Goal: Task Accomplishment & Management: Complete application form

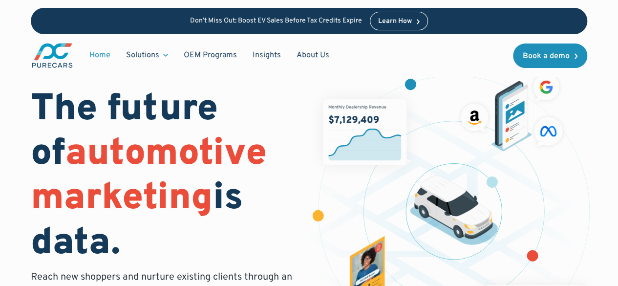
click at [160, 131] on span "automotive marketing" at bounding box center [149, 176] width 236 height 91
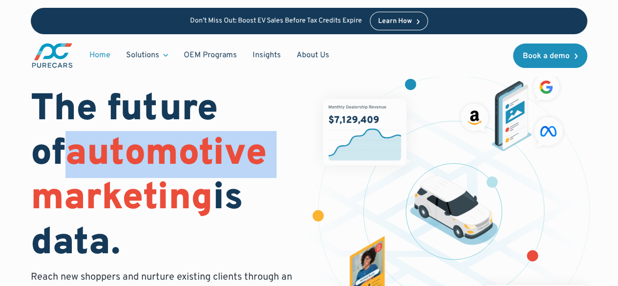
click at [160, 131] on span "automotive marketing" at bounding box center [149, 176] width 236 height 91
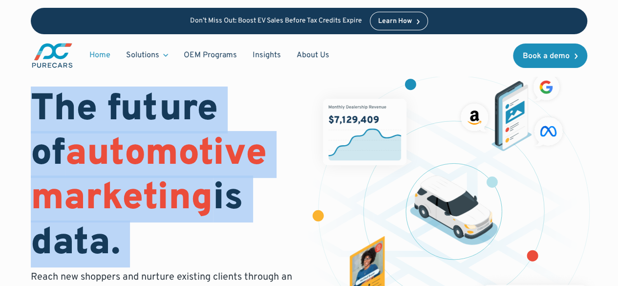
click at [160, 131] on span "automotive marketing" at bounding box center [149, 176] width 236 height 91
copy h1 "The future of automotive marketing is data."
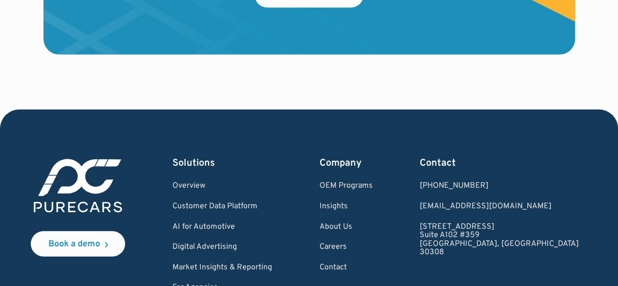
scroll to position [3007, 0]
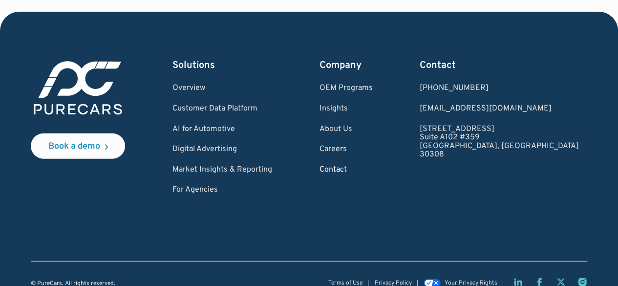
click at [373, 166] on link "Contact" at bounding box center [346, 170] width 53 height 9
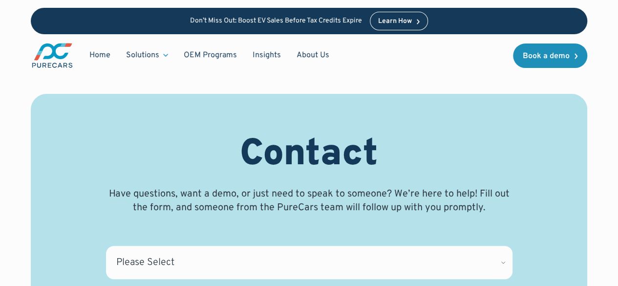
click at [277, 133] on h1 "Contact" at bounding box center [309, 155] width 138 height 44
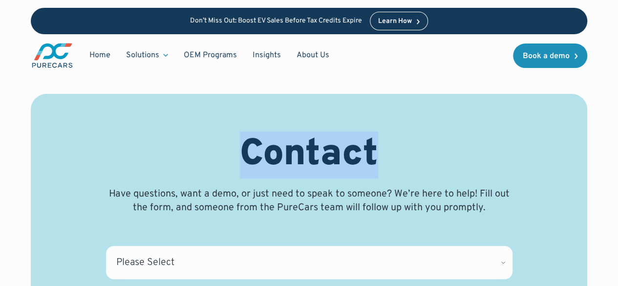
click at [277, 133] on h1 "Contact" at bounding box center [309, 155] width 138 height 44
drag, startPoint x: 277, startPoint y: 131, endPoint x: 282, endPoint y: 135, distance: 6.3
click at [282, 135] on h1 "Contact" at bounding box center [309, 155] width 138 height 44
click at [233, 172] on div "Contact Have questions, want a demo, or just need to speak to someone? We’re he…" at bounding box center [309, 174] width 407 height 82
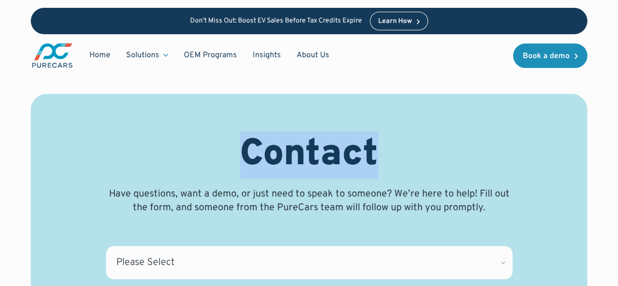
click at [233, 172] on div "Contact Have questions, want a demo, or just need to speak to someone? We’re he…" at bounding box center [309, 174] width 407 height 82
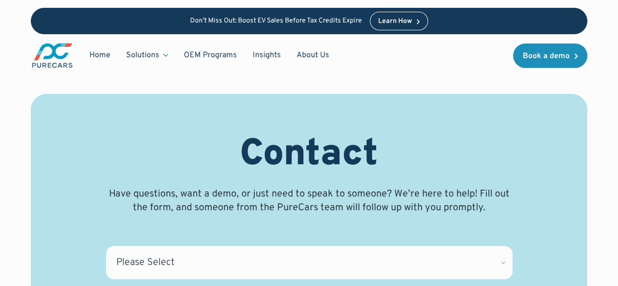
click at [213, 190] on p "Have questions, want a demo, or just need to speak to someone? We’re here to he…" at bounding box center [309, 200] width 407 height 27
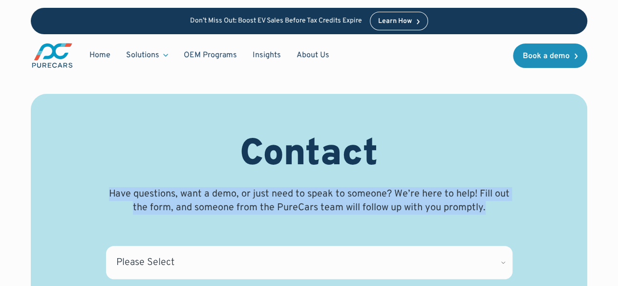
click at [213, 190] on p "Have questions, want a demo, or just need to speak to someone? We’re here to he…" at bounding box center [309, 200] width 407 height 27
click at [214, 192] on p "Have questions, want a demo, or just need to speak to someone? We’re here to he…" at bounding box center [309, 200] width 407 height 27
click at [209, 194] on p "Have questions, want a demo, or just need to speak to someone? We’re here to he…" at bounding box center [309, 200] width 407 height 27
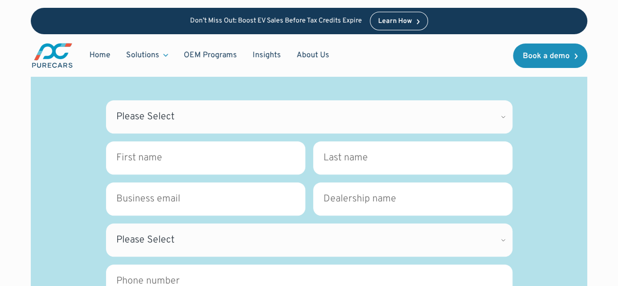
scroll to position [196, 0]
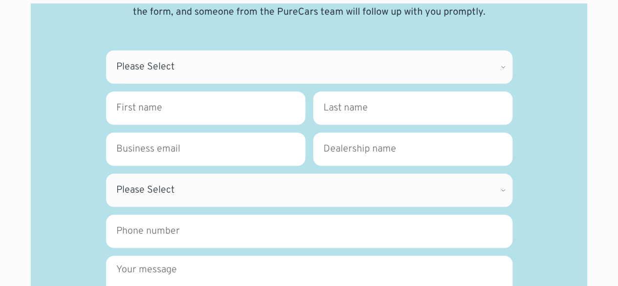
click at [167, 41] on div "Contact Have questions, want a demo, or just need to speak to someone? We’re he…" at bounding box center [309, 178] width 510 height 482
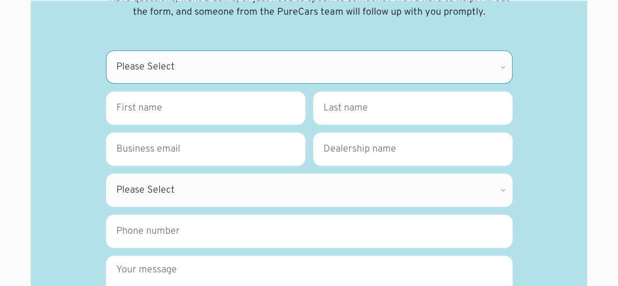
click at [176, 74] on select "Please Select CDK Support Sales Support Billing Press Other" at bounding box center [309, 66] width 407 height 33
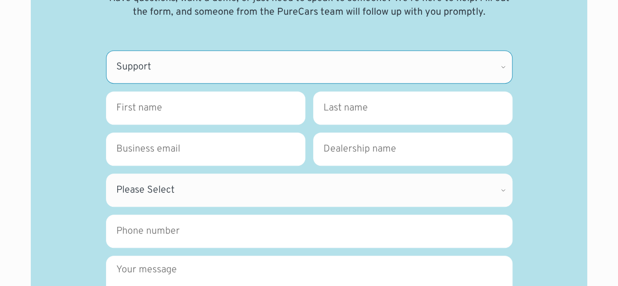
click at [106, 50] on select "Please Select CDK Support Sales Support Billing Press Other" at bounding box center [309, 66] width 407 height 33
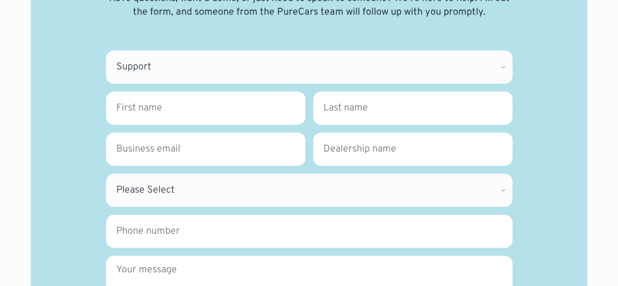
click at [18, 159] on div "Contact Have questions, want a demo, or just need to speak to someone? We’re he…" at bounding box center [309, 158] width 618 height 709
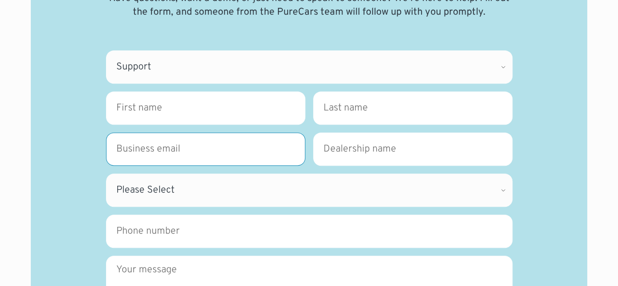
click at [169, 134] on input "Business Email *" at bounding box center [205, 148] width 199 height 33
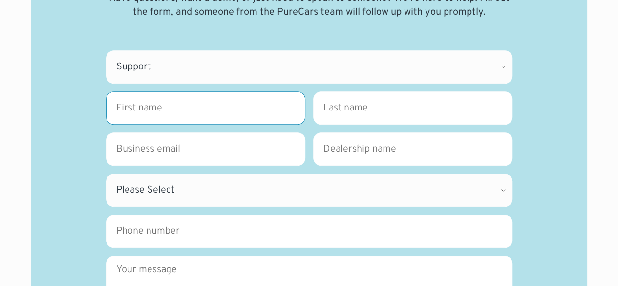
click at [136, 111] on input "First name *" at bounding box center [205, 107] width 199 height 33
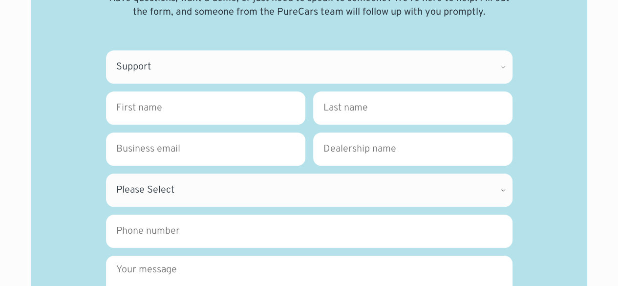
click at [140, 86] on fieldset "Where can we direct your inquiry? * Please Select CDK Support Sales Support Bil…" at bounding box center [309, 70] width 407 height 41
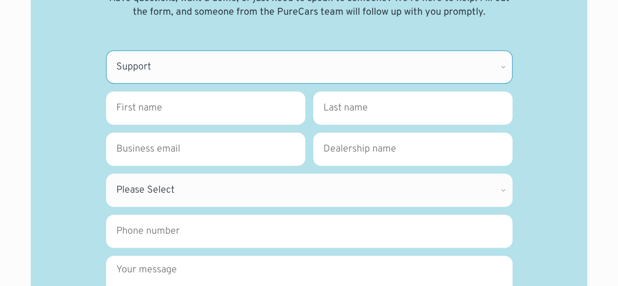
click at [155, 67] on select "Please Select CDK Support Sales Support Billing Press Other" at bounding box center [309, 66] width 407 height 33
select select "Sales"
click at [106, 50] on select "Please Select CDK Support Sales Support Billing Press Other" at bounding box center [309, 66] width 407 height 33
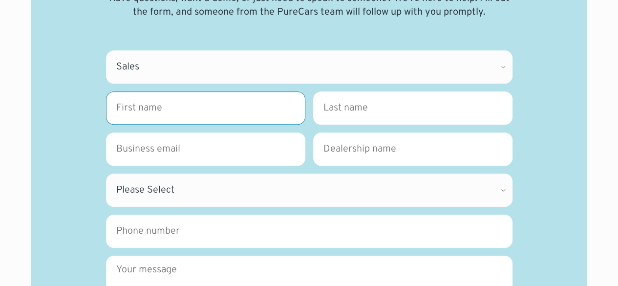
click at [166, 104] on input "First name *" at bounding box center [205, 107] width 199 height 33
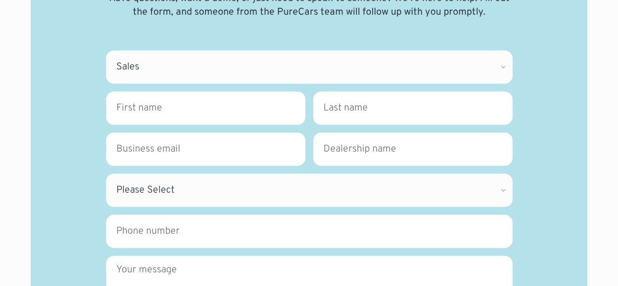
click at [308, 106] on fieldset "First name * Last name *" at bounding box center [309, 111] width 407 height 41
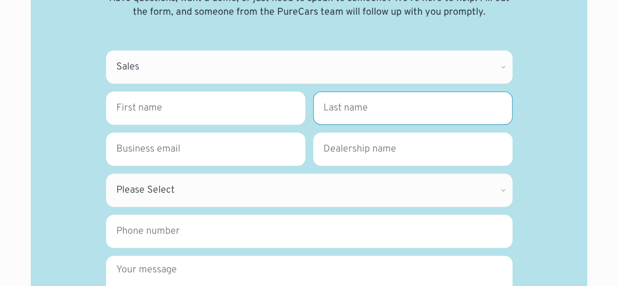
click at [335, 108] on input "Last name *" at bounding box center [412, 107] width 199 height 33
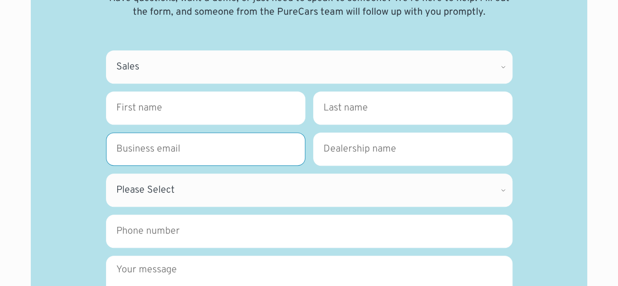
click at [212, 152] on input "Business Email *" at bounding box center [205, 148] width 199 height 33
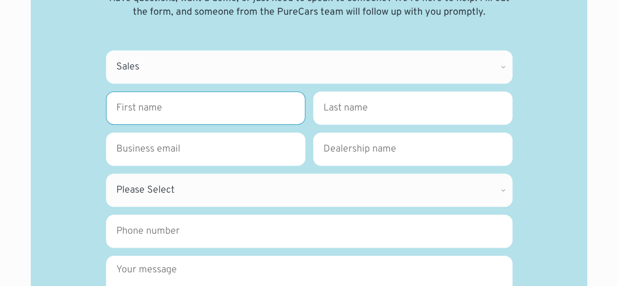
click at [255, 105] on input "First name *" at bounding box center [205, 107] width 199 height 33
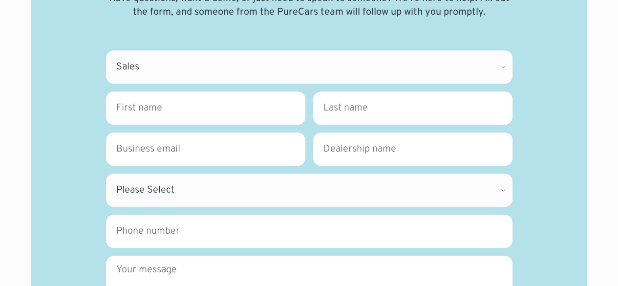
click at [307, 109] on fieldset "First name * Please complete this required field. Last name * Please complete t…" at bounding box center [309, 111] width 407 height 41
click at [353, 129] on fieldset "First name * Please complete this required field. Last name * Please complete t…" at bounding box center [309, 111] width 407 height 41
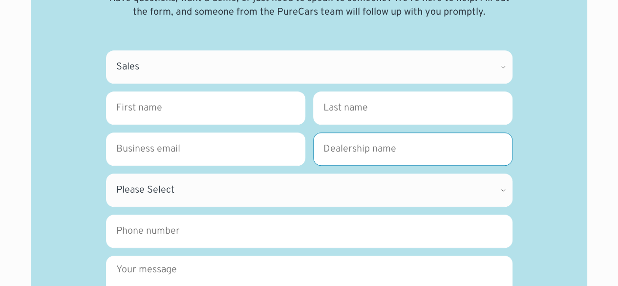
click at [352, 161] on input "Dealership name *" at bounding box center [412, 148] width 199 height 33
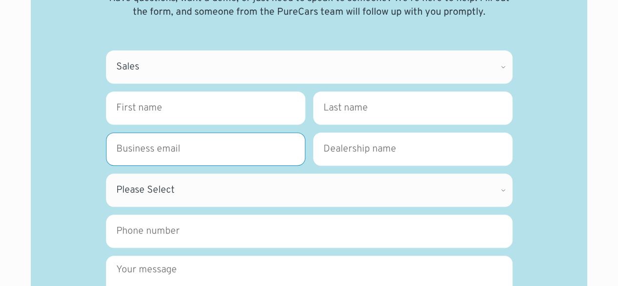
click at [226, 143] on input "Business Email *" at bounding box center [205, 148] width 199 height 33
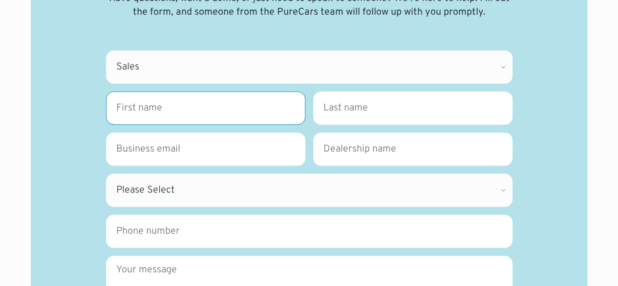
click at [206, 99] on input "First name *" at bounding box center [205, 107] width 199 height 33
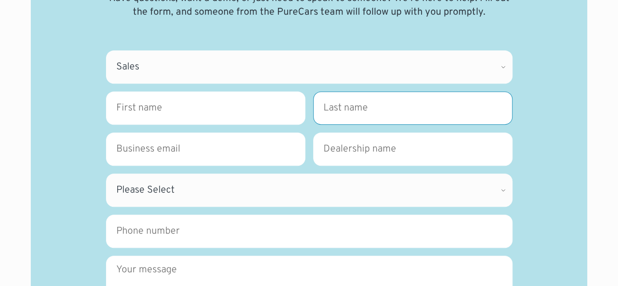
click at [354, 110] on input "Last name *" at bounding box center [412, 107] width 199 height 33
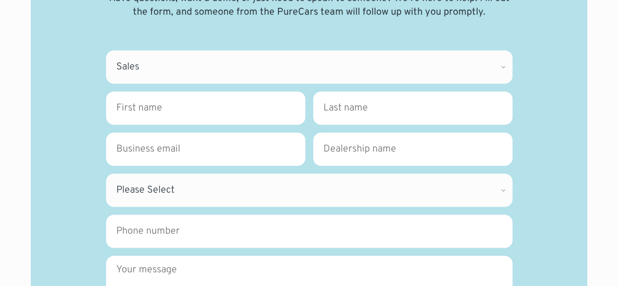
click at [266, 172] on fieldset "Business Email * Please complete this required field. Dealership name * Please …" at bounding box center [309, 152] width 407 height 41
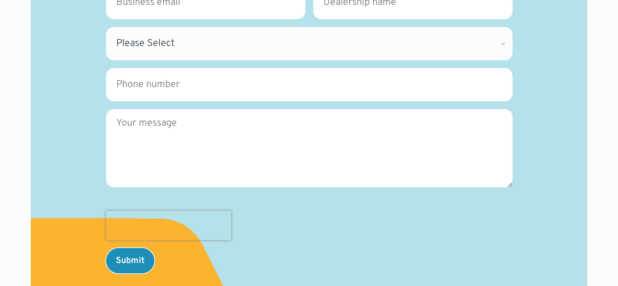
scroll to position [147, 0]
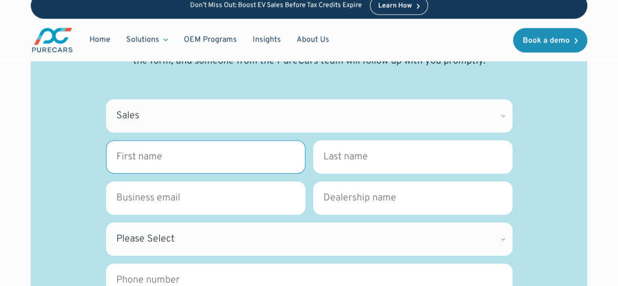
click at [141, 152] on input "First name *" at bounding box center [205, 156] width 199 height 33
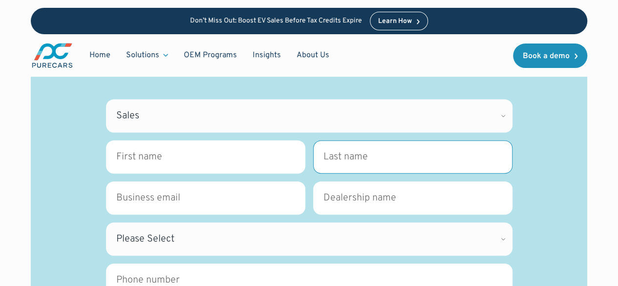
click at [349, 164] on input "Last name *" at bounding box center [412, 156] width 199 height 33
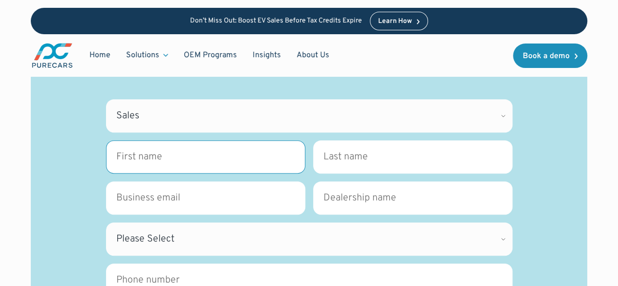
click at [211, 157] on input "First name *" at bounding box center [205, 156] width 199 height 33
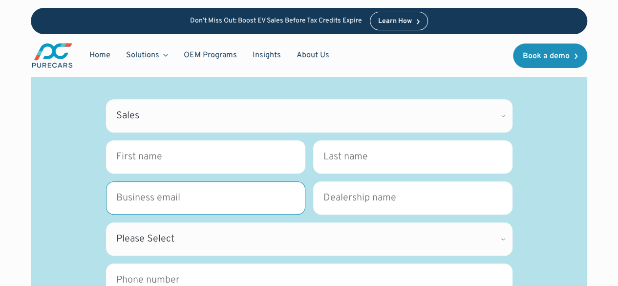
click at [137, 199] on input "Business Email *" at bounding box center [205, 197] width 199 height 33
paste input "[EMAIL_ADDRESS][DOMAIN_NAME]"
type input "[EMAIL_ADDRESS][DOMAIN_NAME]"
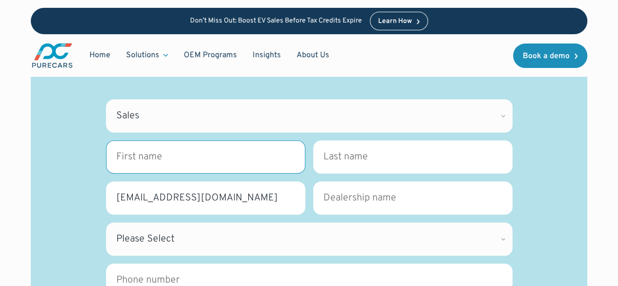
click at [145, 153] on input "First name *" at bounding box center [205, 156] width 199 height 33
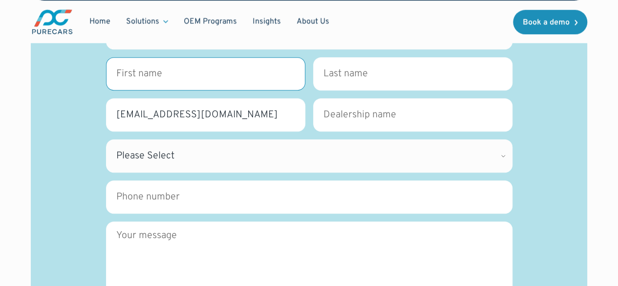
scroll to position [244, 0]
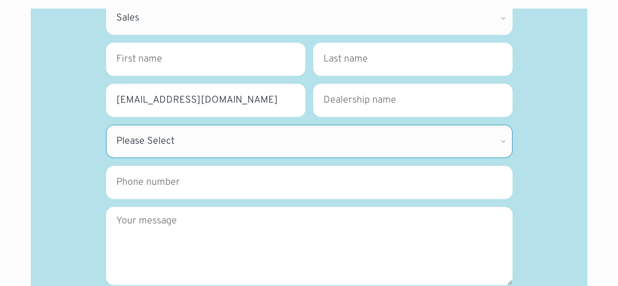
click at [166, 147] on select "Please Select [US_STATE] [US_STATE] [GEOGRAPHIC_DATA] [US_STATE] [US_STATE] [GE…" at bounding box center [309, 141] width 407 height 33
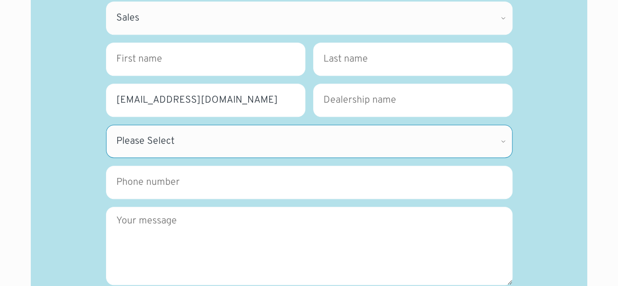
select select "FL"
click at [106, 125] on select "Please Select [US_STATE] [US_STATE] [GEOGRAPHIC_DATA] [US_STATE] [US_STATE] [GE…" at bounding box center [309, 141] width 407 height 33
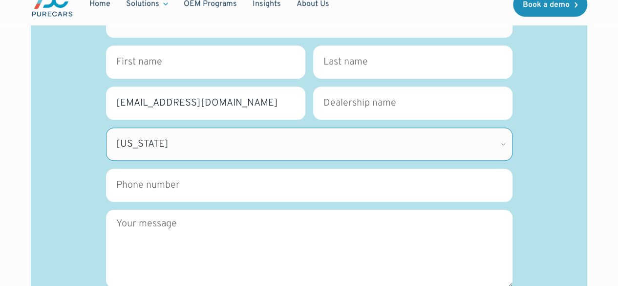
scroll to position [147, 0]
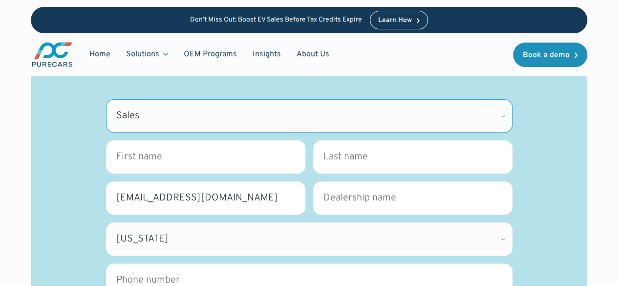
click at [196, 125] on select "Please Select CDK Support Sales Support Billing Press Other" at bounding box center [309, 115] width 407 height 33
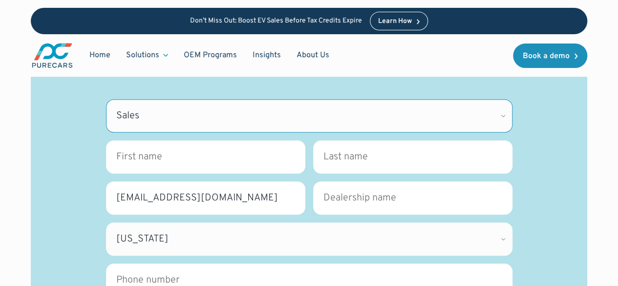
click at [106, 99] on select "Please Select CDK Support Sales Support Billing Press Other" at bounding box center [309, 115] width 407 height 33
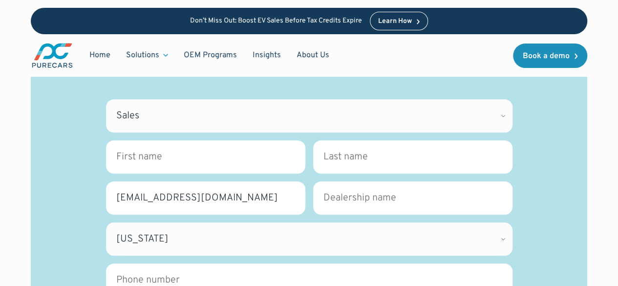
click at [67, 148] on div "Contact Have questions, want a demo, or just need to speak to someone? We’re he…" at bounding box center [309, 227] width 510 height 482
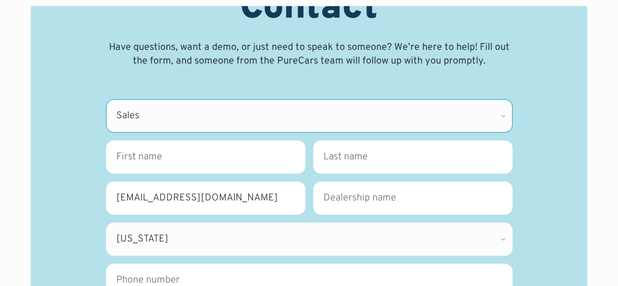
click at [176, 109] on select "Please Select CDK Support Sales Support Billing Press Other" at bounding box center [309, 115] width 407 height 33
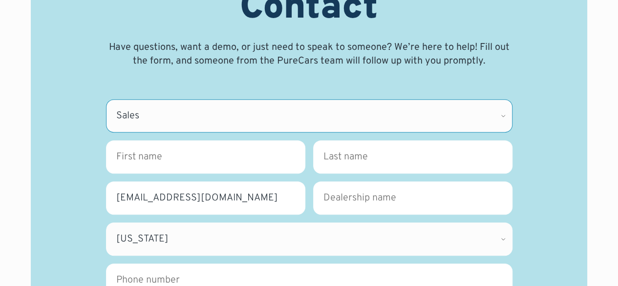
click at [176, 109] on select "Please Select CDK Support Sales Support Billing Press Other" at bounding box center [309, 115] width 407 height 33
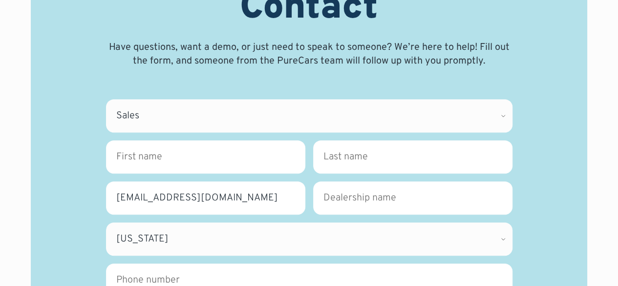
click at [238, 61] on p "Have questions, want a demo, or just need to speak to someone? We’re here to he…" at bounding box center [309, 54] width 407 height 27
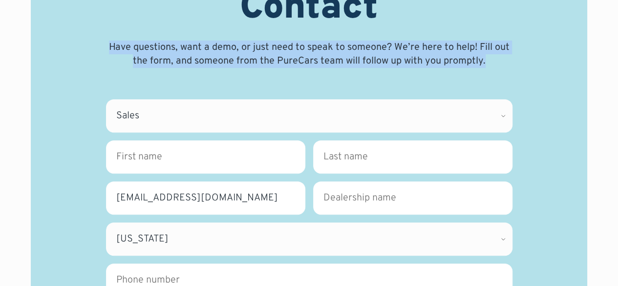
click at [238, 61] on p "Have questions, want a demo, or just need to speak to someone? We’re here to he…" at bounding box center [309, 54] width 407 height 27
drag, startPoint x: 238, startPoint y: 61, endPoint x: 245, endPoint y: 65, distance: 8.5
click at [245, 65] on p "Have questions, want a demo, or just need to speak to someone? We’re here to he…" at bounding box center [309, 54] width 407 height 27
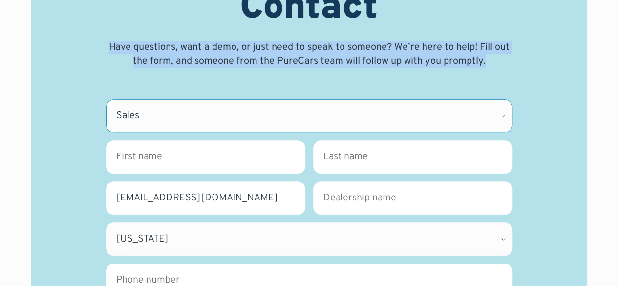
click at [154, 119] on select "Please Select CDK Support Sales Support Billing Press Other" at bounding box center [309, 115] width 407 height 33
select select "Other"
click at [106, 99] on select "Please Select CDK Support Sales Support Billing Press Other" at bounding box center [309, 115] width 407 height 33
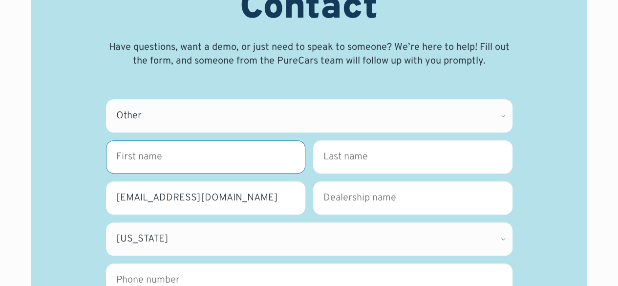
click at [149, 149] on input "First name *" at bounding box center [205, 156] width 199 height 33
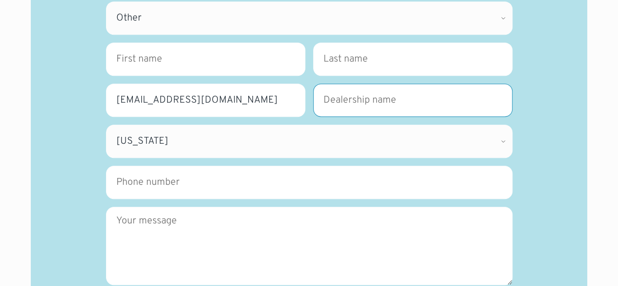
click at [350, 109] on input "Dealership name *" at bounding box center [412, 100] width 199 height 33
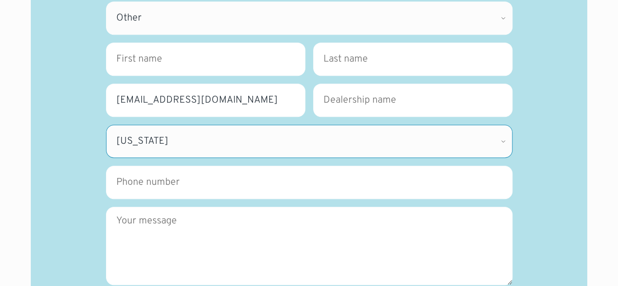
click at [158, 147] on select "Please Select [US_STATE] [US_STATE] [GEOGRAPHIC_DATA] [US_STATE] [US_STATE] [GE…" at bounding box center [309, 141] width 407 height 33
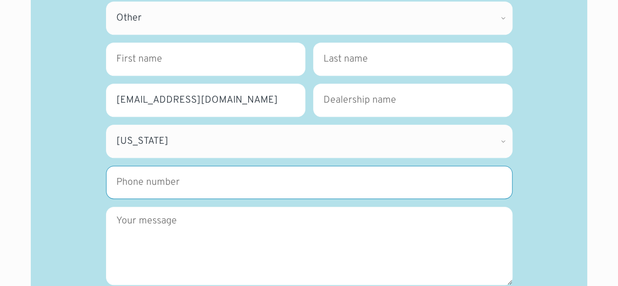
click at [154, 173] on input "Phone number" at bounding box center [309, 182] width 407 height 33
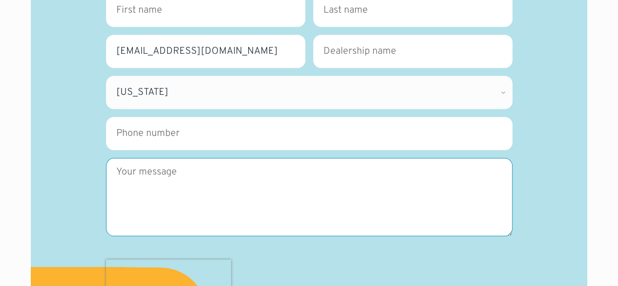
click at [125, 197] on textarea "Message" at bounding box center [309, 197] width 407 height 78
paste textarea "My name is Vishal, and I represent Nexus Dealer Portal, a platform designed to …"
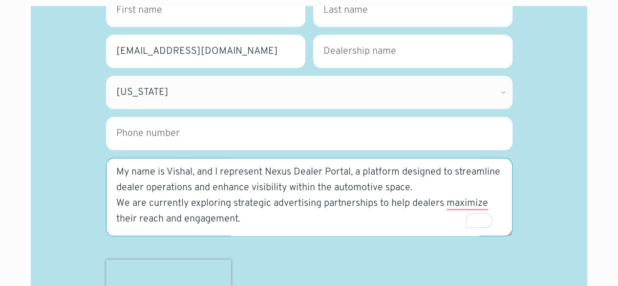
click at [246, 178] on textarea "My name is Vishal, and I represent Nexus Dealer Portal, a platform designed to …" at bounding box center [309, 197] width 407 height 78
click at [288, 177] on textarea "My name is Vishal, and I represent Nexus Dealer Portal, a platform designed to …" at bounding box center [309, 197] width 407 height 78
drag, startPoint x: 266, startPoint y: 168, endPoint x: 350, endPoint y: 169, distance: 84.1
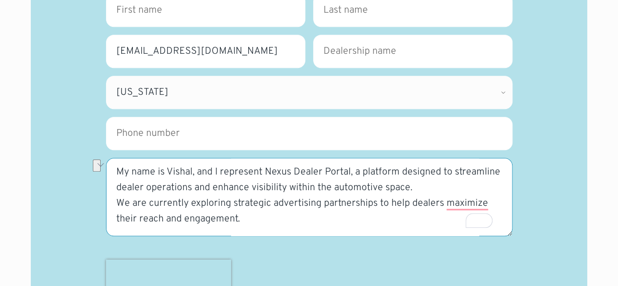
click at [350, 169] on textarea "My name is Vishal, and I represent Nexus Dealer Portal, a platform designed to …" at bounding box center [309, 197] width 407 height 78
type textarea "My name is Vishal, and I represent Nexus Dealer Portal, a platform designed to …"
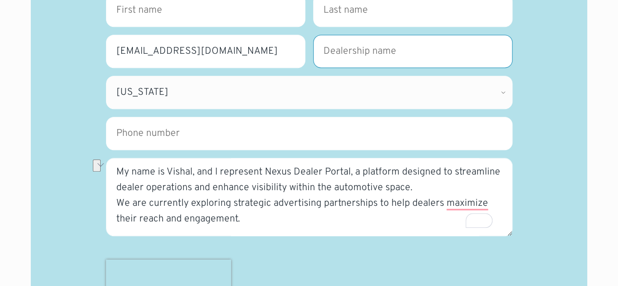
click at [346, 57] on input "Dealership name *" at bounding box center [412, 51] width 199 height 33
paste input "Nexus Dealer Portal"
type input "Nexus Dealer Portal"
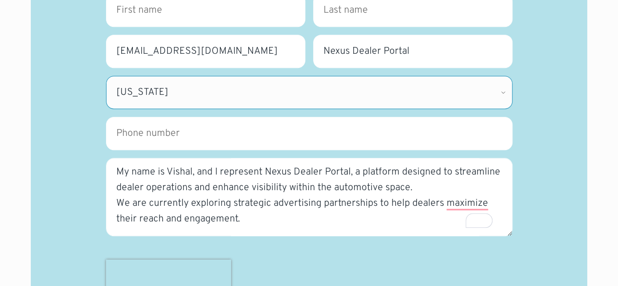
click at [171, 103] on select "Please Select [US_STATE] [US_STATE] [GEOGRAPHIC_DATA] [US_STATE] [US_STATE] [GE…" at bounding box center [309, 92] width 407 height 33
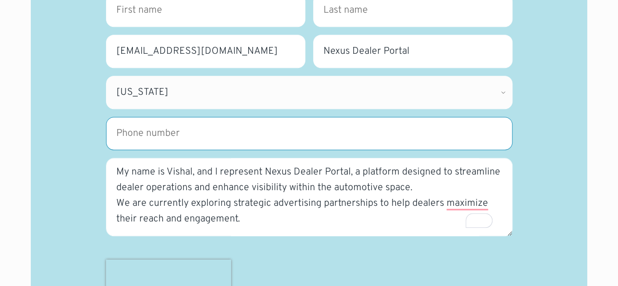
click at [155, 139] on input "Phone number" at bounding box center [309, 133] width 407 height 33
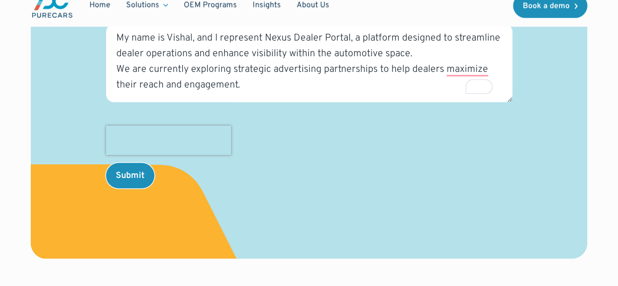
scroll to position [440, 0]
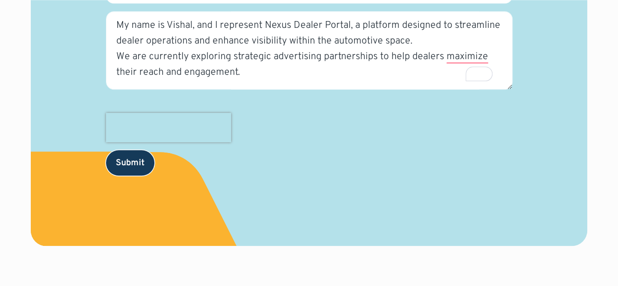
click at [131, 155] on input "Submit" at bounding box center [130, 162] width 48 height 25
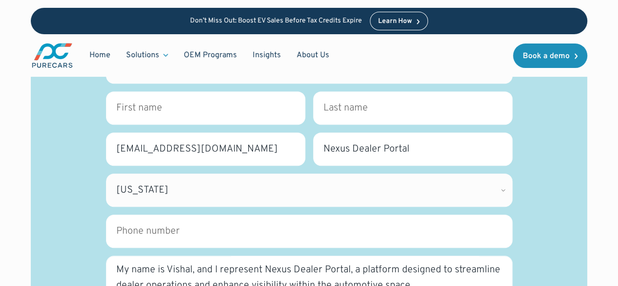
scroll to position [98, 0]
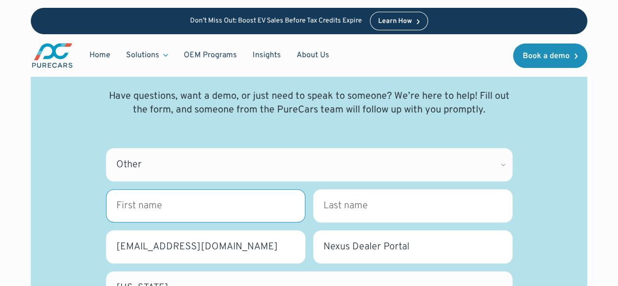
click at [166, 204] on input "First name *" at bounding box center [205, 205] width 199 height 33
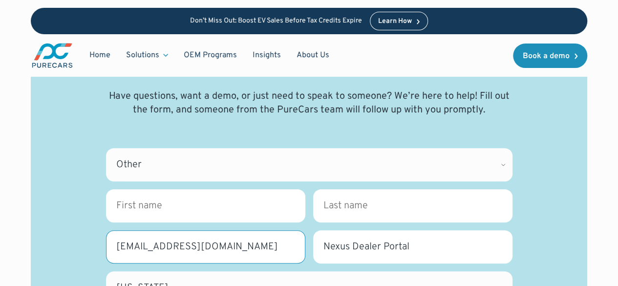
click at [134, 243] on input "[EMAIL_ADDRESS][DOMAIN_NAME]" at bounding box center [205, 246] width 199 height 33
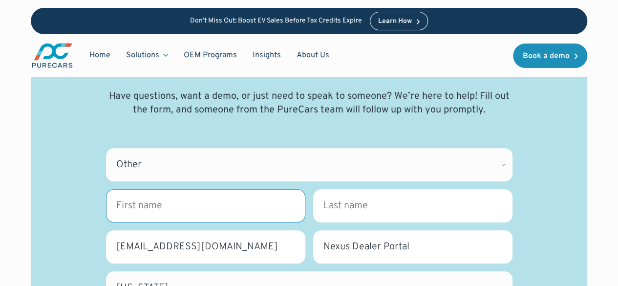
click at [135, 203] on input "First name *" at bounding box center [205, 205] width 199 height 33
paste input "vishalp"
type input "vishalp"
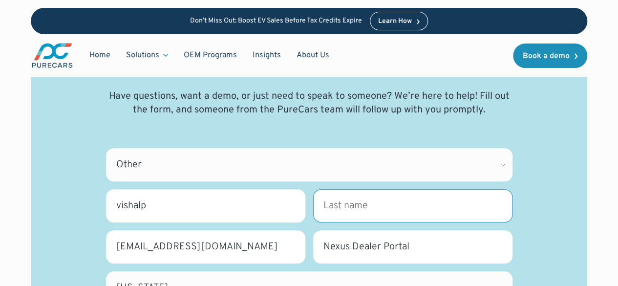
click at [342, 208] on input "Last name *" at bounding box center [412, 205] width 199 height 33
type input "p"
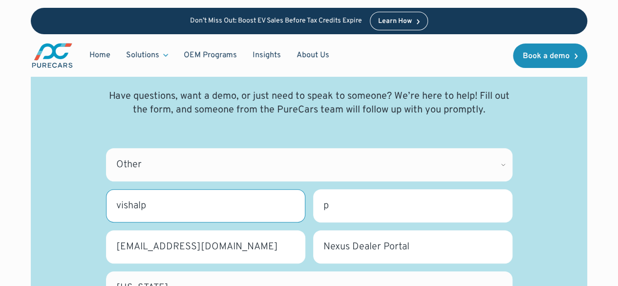
click at [164, 202] on input "vishalp" at bounding box center [205, 205] width 199 height 33
type input "vishal"
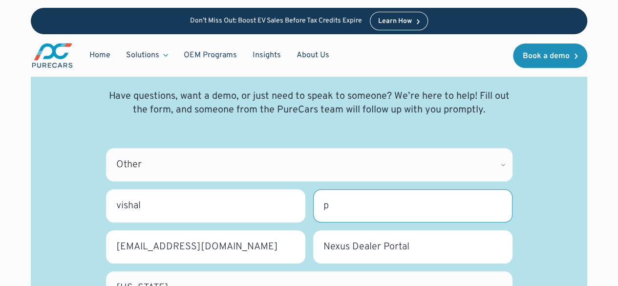
click at [347, 220] on input "p" at bounding box center [412, 205] width 199 height 33
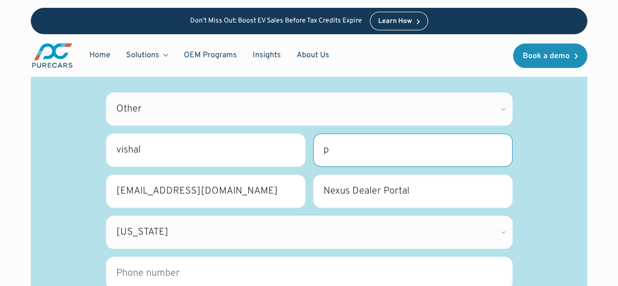
scroll to position [196, 0]
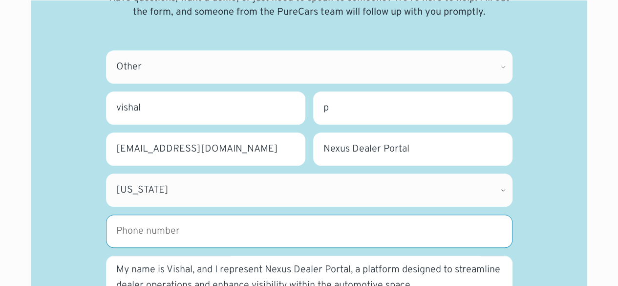
click at [267, 244] on input "Phone number" at bounding box center [309, 231] width 407 height 33
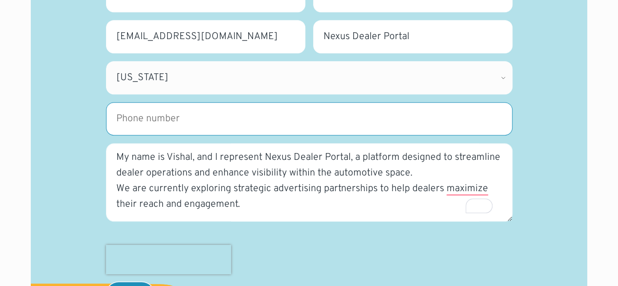
scroll to position [342, 0]
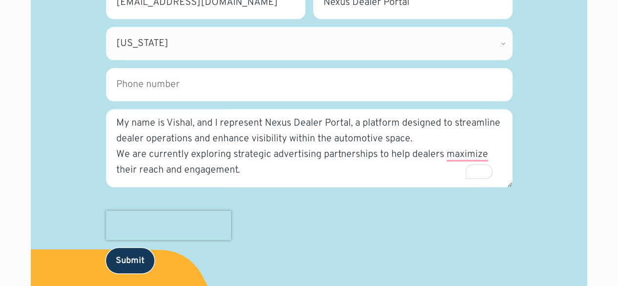
click at [126, 267] on input "Submit" at bounding box center [130, 260] width 48 height 25
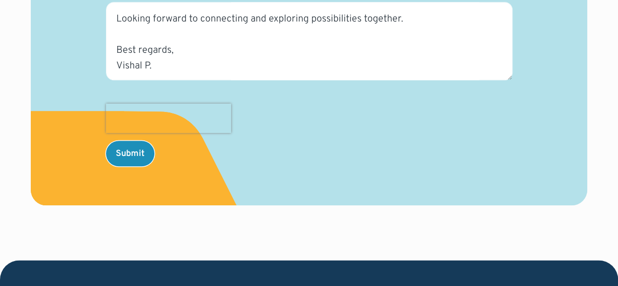
scroll to position [489, 0]
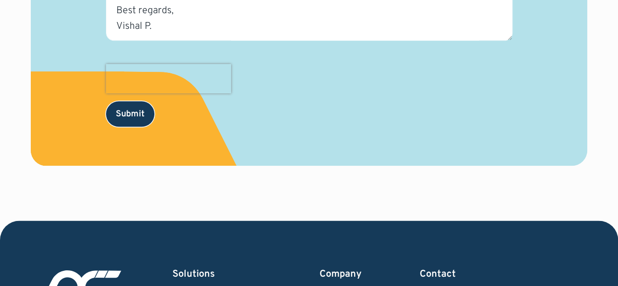
click at [135, 109] on input "Submit" at bounding box center [130, 113] width 48 height 25
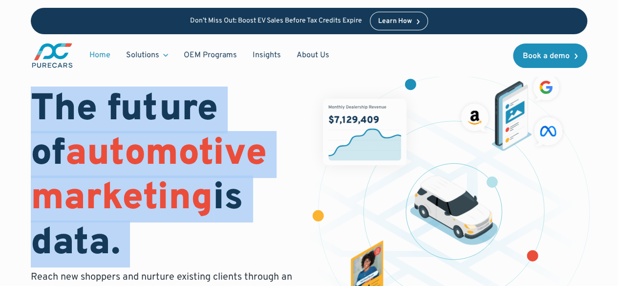
click at [117, 144] on span "automotive marketing" at bounding box center [149, 176] width 236 height 91
click at [104, 151] on span "automotive marketing" at bounding box center [149, 176] width 236 height 91
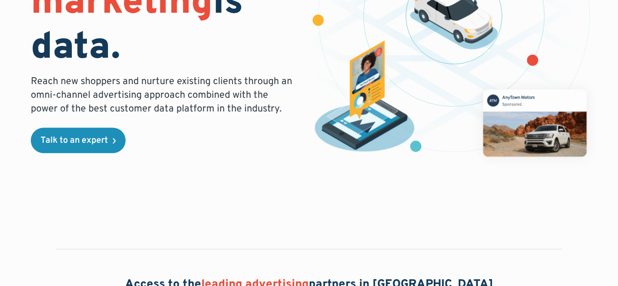
scroll to position [342, 0]
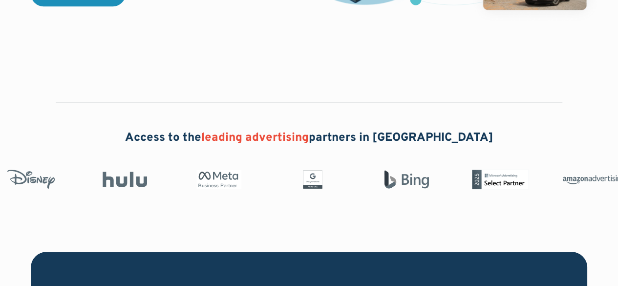
click at [241, 123] on div "Access to the leading advertising partners in North America" at bounding box center [309, 157] width 618 height 189
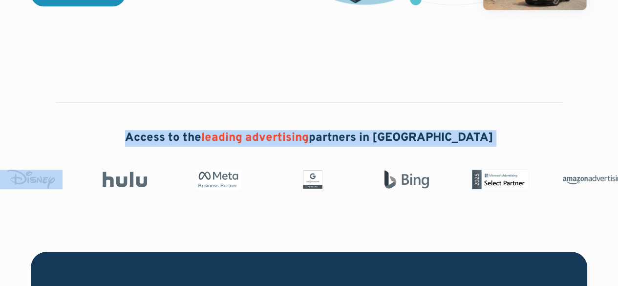
click at [241, 123] on div "Access to the leading advertising partners in North America" at bounding box center [309, 157] width 618 height 189
click at [250, 127] on div "Access to the leading advertising partners in North America" at bounding box center [309, 157] width 618 height 189
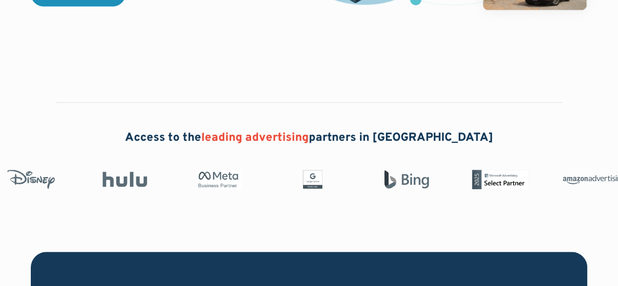
click at [260, 131] on span "leading advertising" at bounding box center [255, 138] width 108 height 15
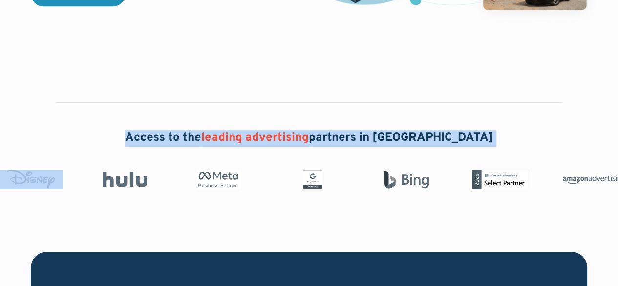
click at [260, 131] on span "leading advertising" at bounding box center [255, 138] width 108 height 15
drag, startPoint x: 260, startPoint y: 131, endPoint x: 268, endPoint y: 135, distance: 8.7
click at [268, 135] on span "leading advertising" at bounding box center [255, 138] width 108 height 15
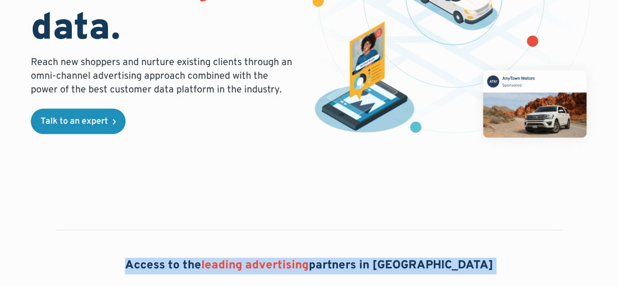
scroll to position [49, 0]
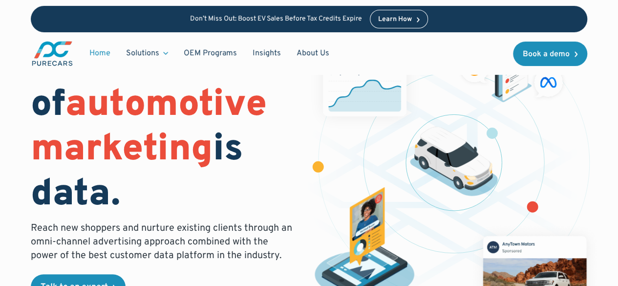
click at [137, 107] on span "automotive marketing" at bounding box center [149, 127] width 236 height 91
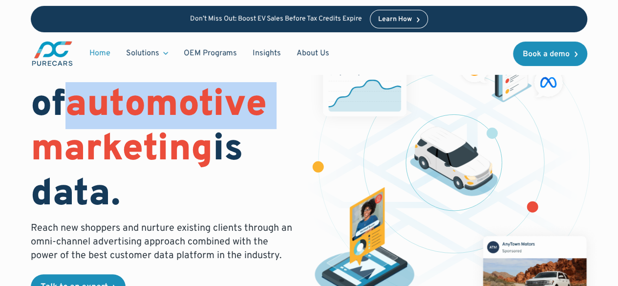
click at [137, 107] on span "automotive marketing" at bounding box center [149, 127] width 236 height 91
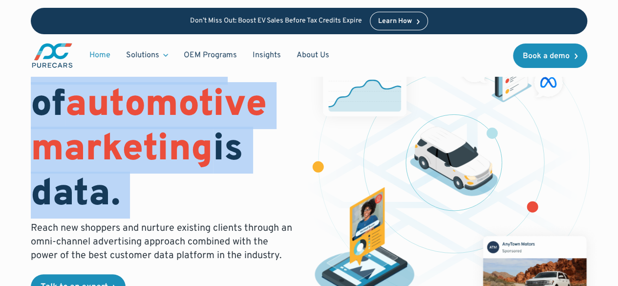
click at [137, 107] on span "automotive marketing" at bounding box center [149, 127] width 236 height 91
drag, startPoint x: 137, startPoint y: 107, endPoint x: 142, endPoint y: 109, distance: 5.3
click at [142, 109] on span "automotive marketing" at bounding box center [149, 127] width 236 height 91
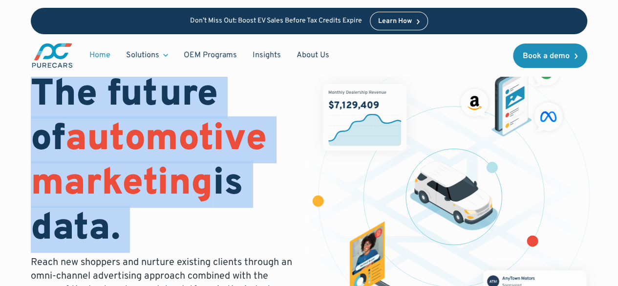
scroll to position [0, 0]
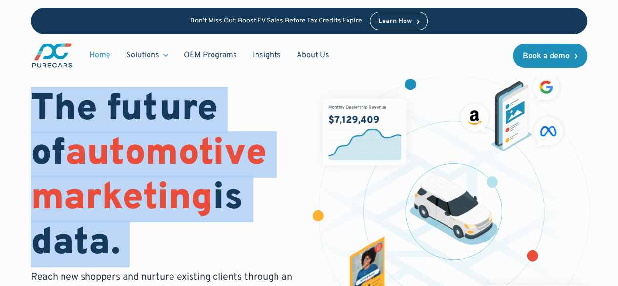
click at [116, 179] on span "automotive marketing" at bounding box center [149, 176] width 236 height 91
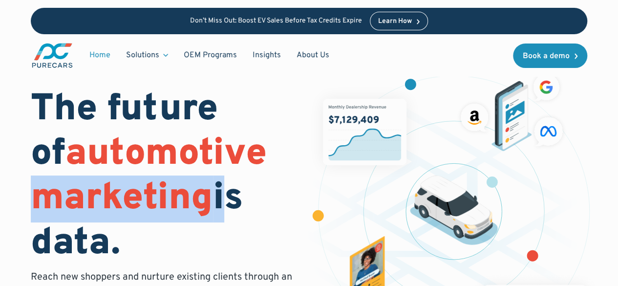
click at [116, 179] on span "automotive marketing" at bounding box center [149, 176] width 236 height 91
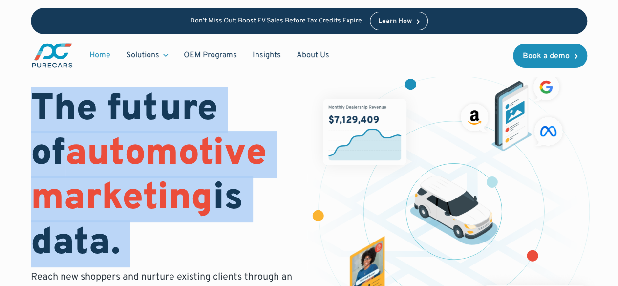
click at [116, 179] on span "automotive marketing" at bounding box center [149, 176] width 236 height 91
drag, startPoint x: 116, startPoint y: 179, endPoint x: 125, endPoint y: 183, distance: 9.2
click at [125, 183] on span "automotive marketing" at bounding box center [149, 176] width 236 height 91
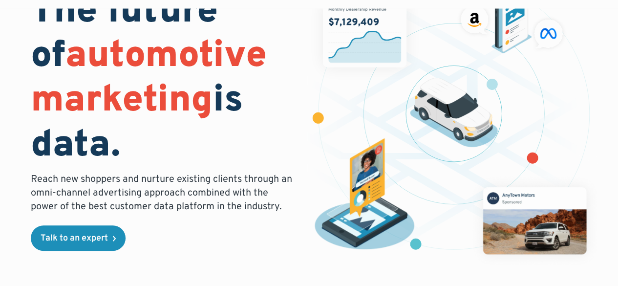
click at [146, 193] on p "Reach new shoppers and nurture existing clients through an omni-channel adverti…" at bounding box center [164, 193] width 266 height 41
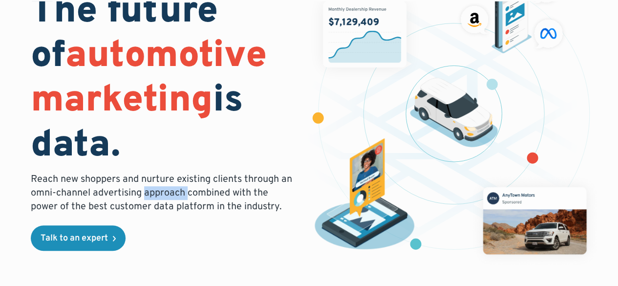
click at [146, 193] on p "Reach new shoppers and nurture existing clients through an omni-channel adverti…" at bounding box center [164, 193] width 266 height 41
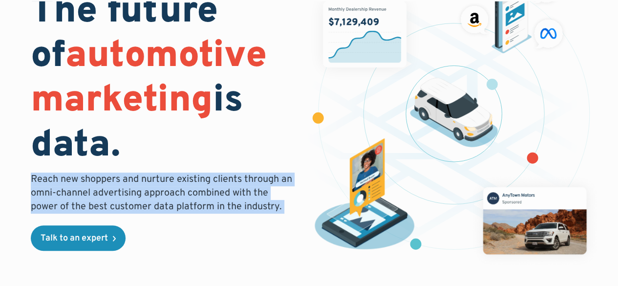
click at [146, 193] on p "Reach new shoppers and nurture existing clients through an omni-channel adverti…" at bounding box center [164, 193] width 266 height 41
drag, startPoint x: 148, startPoint y: 194, endPoint x: 164, endPoint y: 203, distance: 19.0
click at [164, 203] on p "Reach new shoppers and nurture existing clients through an omni-channel adverti…" at bounding box center [164, 193] width 266 height 41
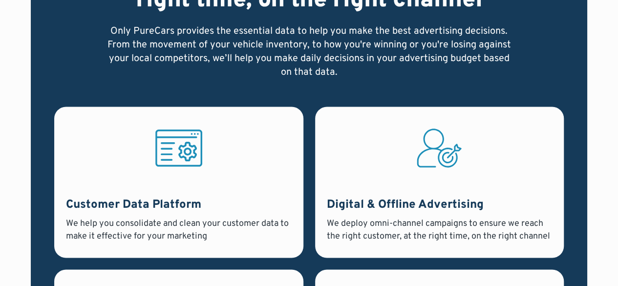
scroll to position [733, 0]
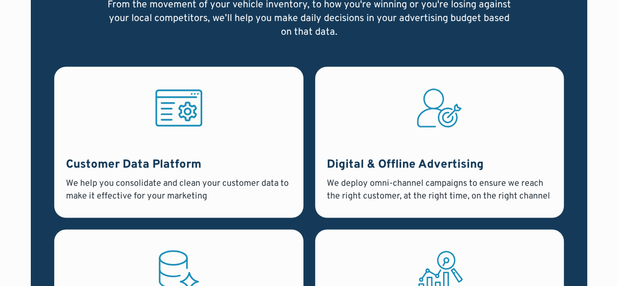
click at [116, 165] on h3 "Customer Data Platform" at bounding box center [178, 165] width 225 height 17
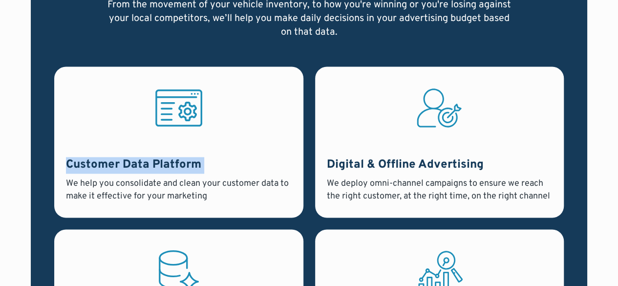
click at [116, 165] on h3 "Customer Data Platform" at bounding box center [178, 165] width 225 height 17
drag, startPoint x: 116, startPoint y: 165, endPoint x: 128, endPoint y: 170, distance: 12.9
click at [128, 170] on h3 "Customer Data Platform" at bounding box center [178, 165] width 225 height 17
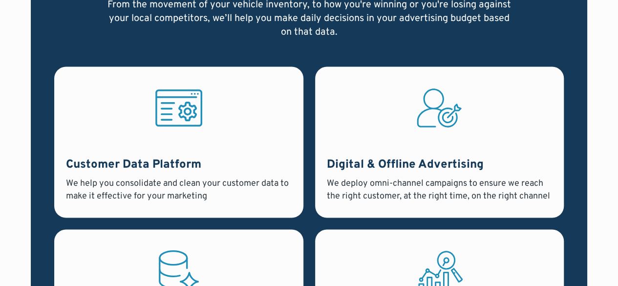
click at [332, 176] on div "Digital & Offline Advertising We deploy omni-channel campaigns to ensure we rea…" at bounding box center [439, 179] width 225 height 45
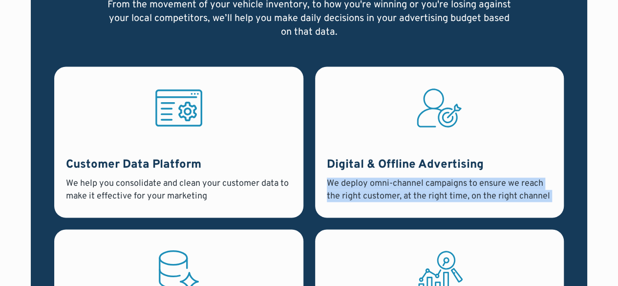
click at [332, 176] on div "Digital & Offline Advertising We deploy omni-channel campaigns to ensure we rea…" at bounding box center [439, 179] width 225 height 45
click at [366, 184] on div "We deploy omni-channel campaigns to ensure we reach the right customer, at the …" at bounding box center [439, 189] width 225 height 24
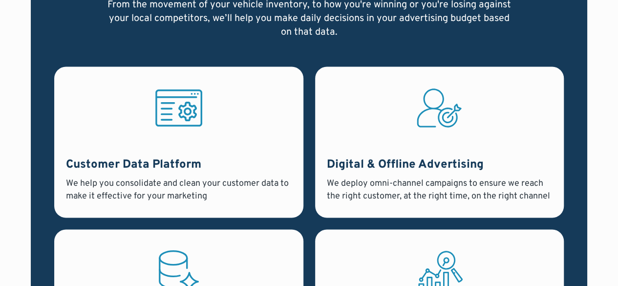
click at [378, 186] on div "We deploy omni-channel campaigns to ensure we reach the right customer, at the …" at bounding box center [439, 189] width 225 height 24
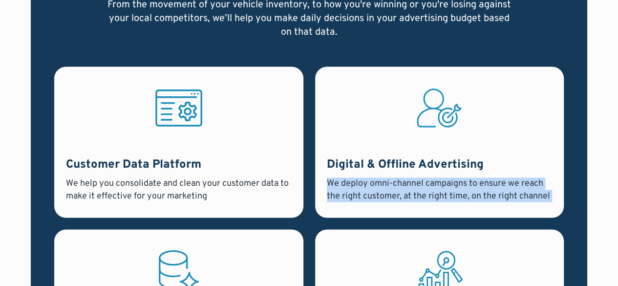
click at [378, 186] on div "We deploy omni-channel campaigns to ensure we reach the right customer, at the …" at bounding box center [439, 189] width 225 height 24
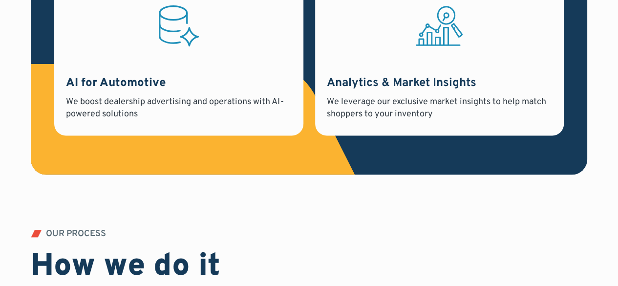
click at [165, 98] on div "We boost dealership advertising and operations with AI-powered solutions" at bounding box center [178, 108] width 225 height 24
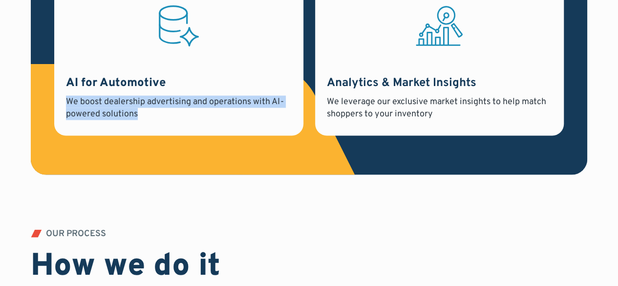
click at [165, 98] on div "We boost dealership advertising and operations with AI-powered solutions" at bounding box center [178, 108] width 225 height 24
drag, startPoint x: 165, startPoint y: 98, endPoint x: 176, endPoint y: 103, distance: 12.3
click at [176, 103] on div "We boost dealership advertising and operations with AI-powered solutions" at bounding box center [178, 108] width 225 height 24
click at [171, 104] on div "We boost dealership advertising and operations with AI-powered solutions" at bounding box center [178, 108] width 225 height 24
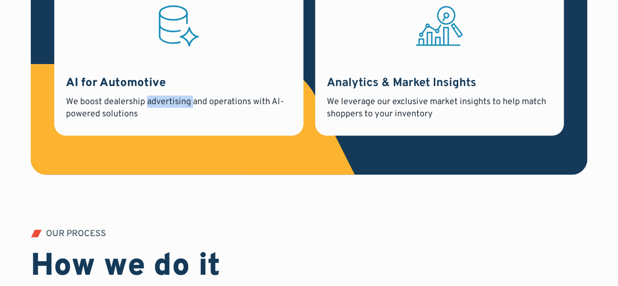
click at [171, 104] on div "We boost dealership advertising and operations with AI-powered solutions" at bounding box center [178, 108] width 225 height 24
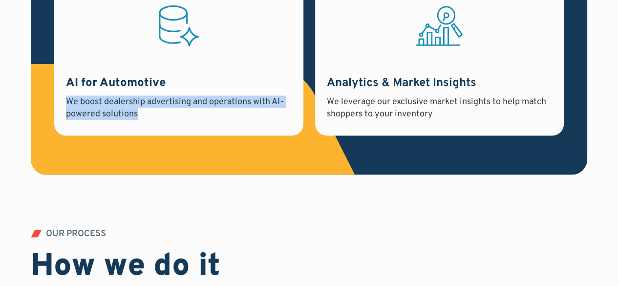
click at [171, 104] on div "We boost dealership advertising and operations with AI-powered solutions" at bounding box center [178, 108] width 225 height 24
click at [207, 106] on div "We boost dealership advertising and operations with AI-powered solutions" at bounding box center [178, 108] width 225 height 24
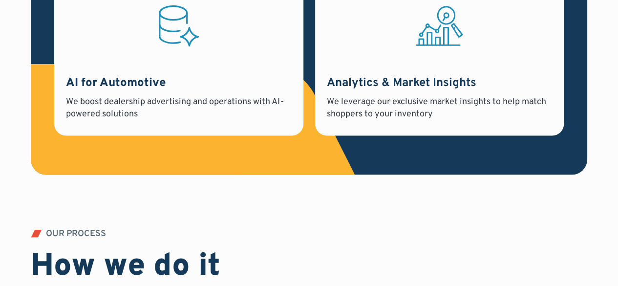
click at [352, 102] on div "We leverage our exclusive market insights to help match shoppers to your invent…" at bounding box center [439, 108] width 225 height 24
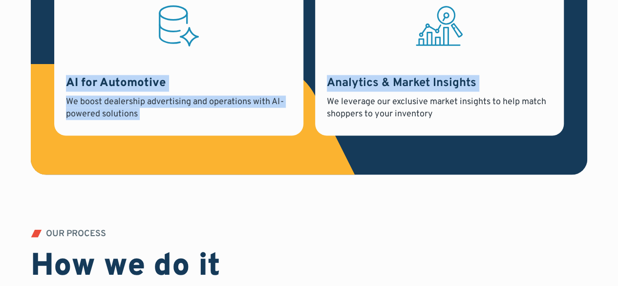
click at [352, 102] on div "We leverage our exclusive market insights to help match shoppers to your invent…" at bounding box center [439, 108] width 225 height 24
drag, startPoint x: 352, startPoint y: 102, endPoint x: 360, endPoint y: 107, distance: 9.5
click at [360, 107] on div "We leverage our exclusive market insights to help match shoppers to your invent…" at bounding box center [439, 108] width 225 height 24
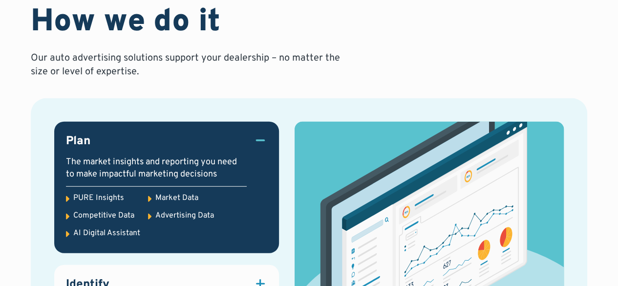
click at [136, 84] on div "OUR PROCESS How we do it Our auto advertising solutions support your dealership…" at bounding box center [309, 182] width 557 height 394
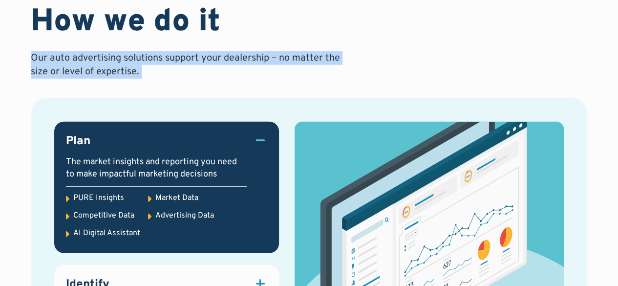
click at [136, 84] on div "OUR PROCESS How we do it Our auto advertising solutions support your dealership…" at bounding box center [309, 182] width 557 height 394
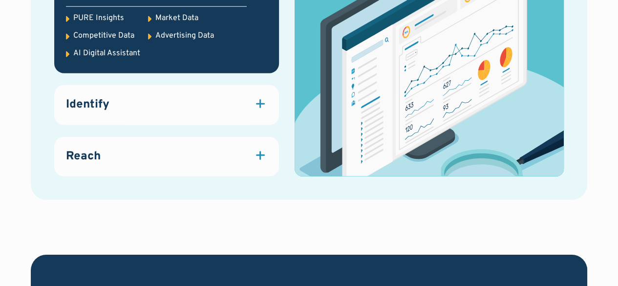
scroll to position [1418, 0]
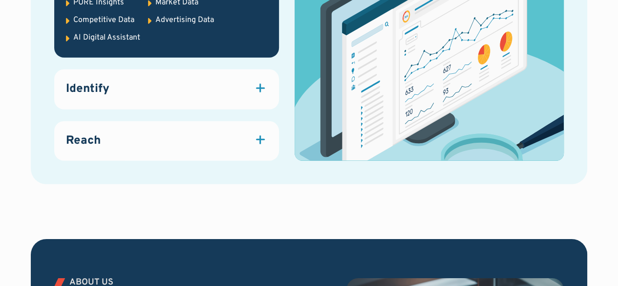
click at [242, 89] on div "Identify" at bounding box center [166, 89] width 201 height 17
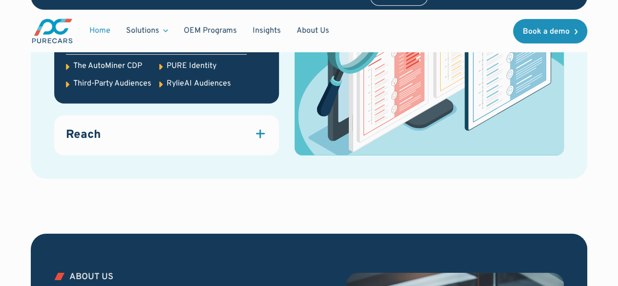
scroll to position [1466, 0]
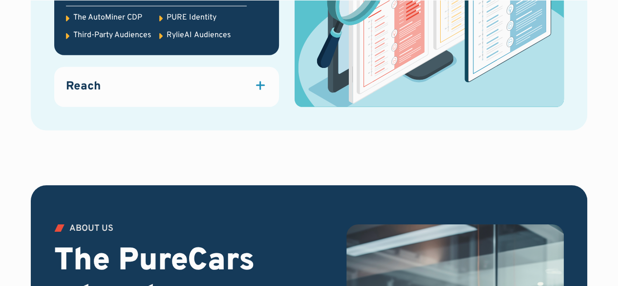
click at [255, 77] on link "Reach Attract quality traffic to your website and dealership with marketing sol…" at bounding box center [166, 87] width 224 height 40
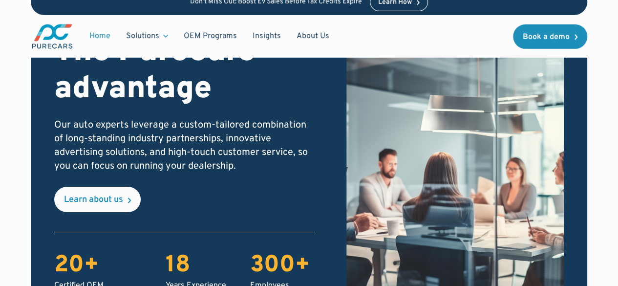
scroll to position [1662, 0]
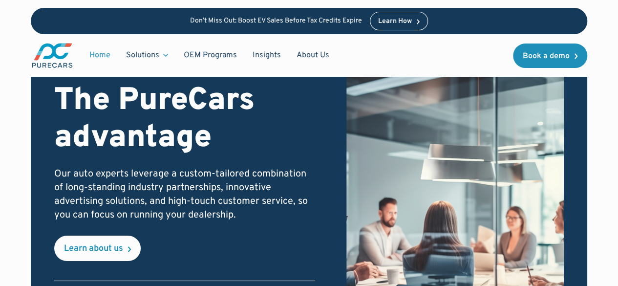
click at [151, 134] on h2 "The PureCars advantage" at bounding box center [184, 120] width 261 height 75
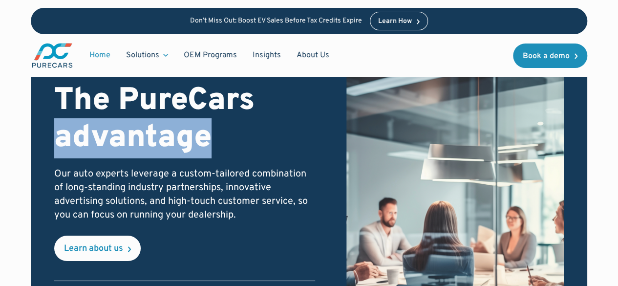
click at [151, 134] on h2 "The PureCars advantage" at bounding box center [184, 120] width 261 height 75
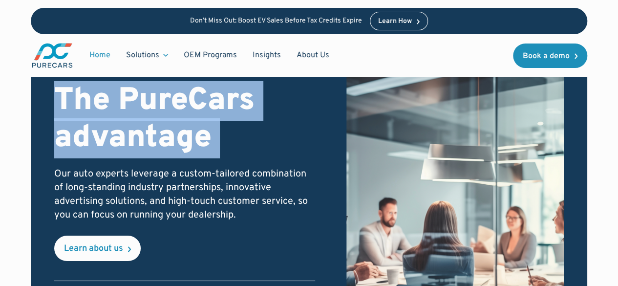
click at [151, 134] on h2 "The PureCars advantage" at bounding box center [184, 120] width 261 height 75
copy h2 "The PureCars advantage"
click at [134, 124] on h2 "The PureCars advantage" at bounding box center [184, 120] width 261 height 75
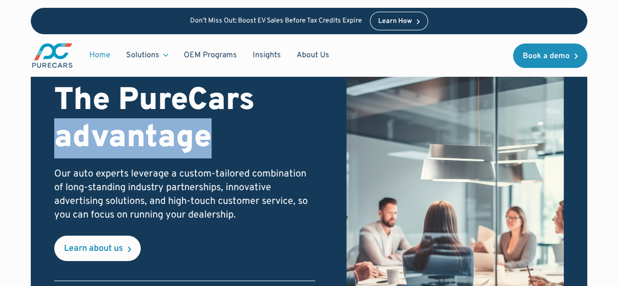
click at [134, 124] on h2 "The PureCars advantage" at bounding box center [184, 120] width 261 height 75
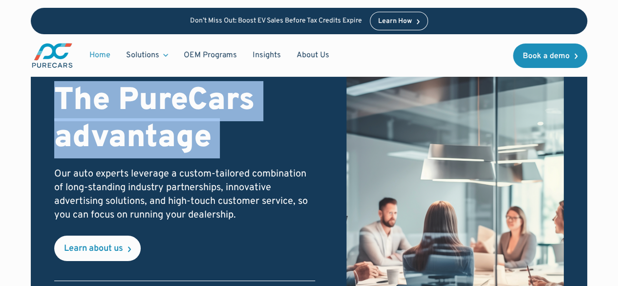
click at [134, 124] on h2 "The PureCars advantage" at bounding box center [184, 120] width 261 height 75
click at [165, 150] on h2 "The PureCars advantage" at bounding box center [184, 120] width 261 height 75
